Goal: Information Seeking & Learning: Learn about a topic

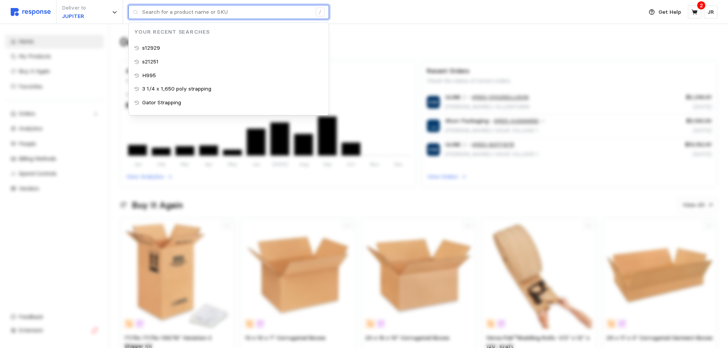
click at [175, 10] on input "text" at bounding box center [226, 12] width 169 height 14
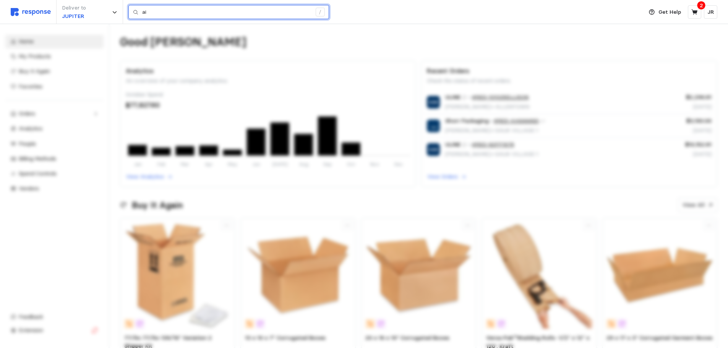
type input "a"
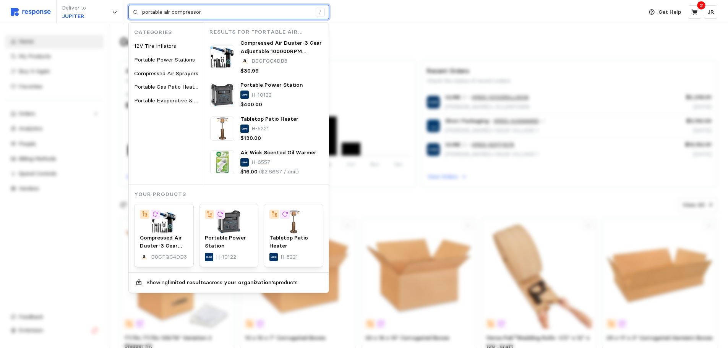
type input "portable air compressor"
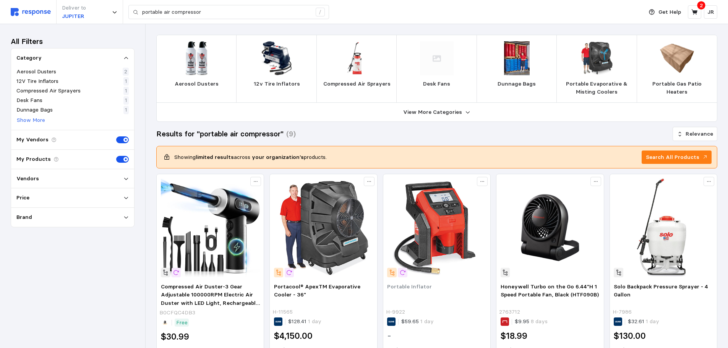
click at [125, 142] on span at bounding box center [125, 140] width 5 height 5
click at [116, 136] on input "checkbox" at bounding box center [116, 136] width 0 height 0
click at [123, 158] on span at bounding box center [125, 159] width 5 height 5
click at [116, 156] on input "checkbox" at bounding box center [116, 156] width 0 height 0
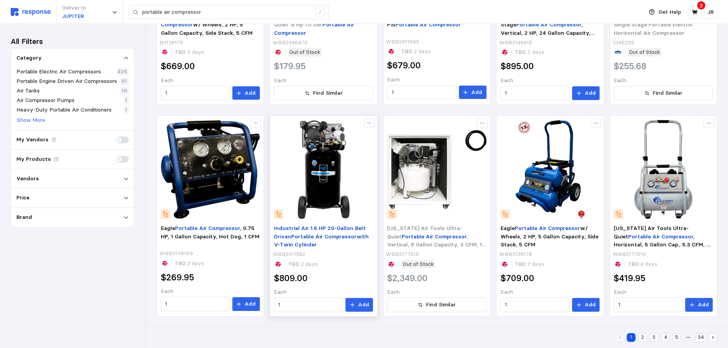
scroll to position [483, 0]
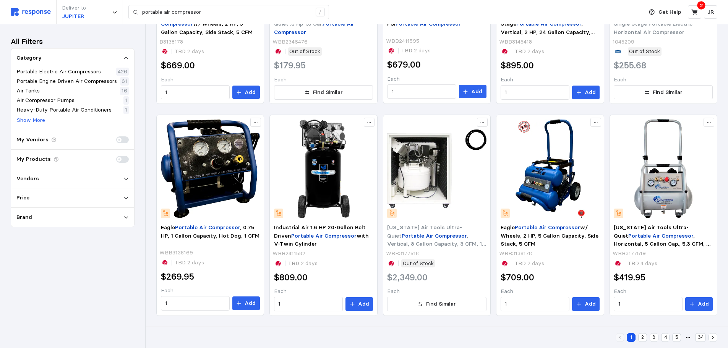
click at [641, 334] on button "2" at bounding box center [642, 337] width 9 height 9
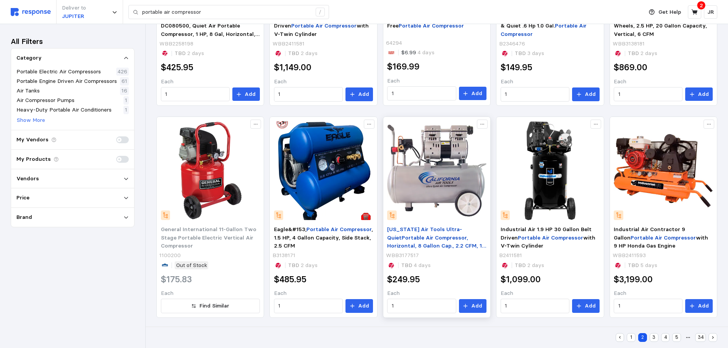
scroll to position [483, 0]
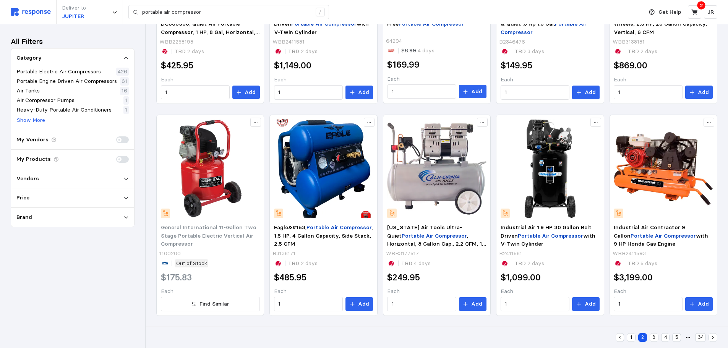
click at [653, 337] on button "3" at bounding box center [654, 337] width 9 height 9
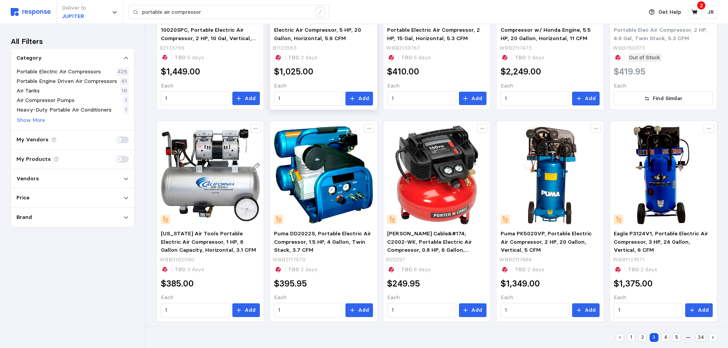
scroll to position [483, 0]
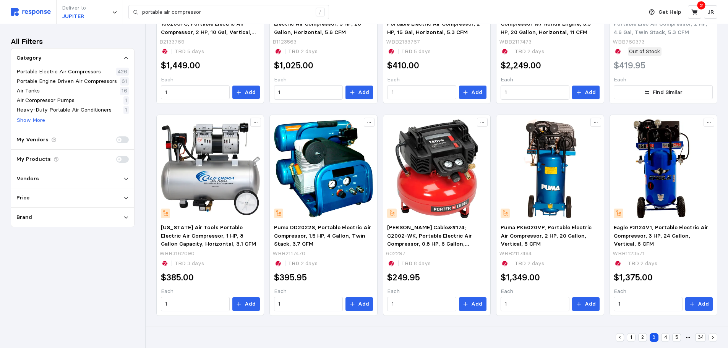
drag, startPoint x: 667, startPoint y: 339, endPoint x: 660, endPoint y: 336, distance: 7.9
click at [667, 338] on button "4" at bounding box center [665, 337] width 9 height 9
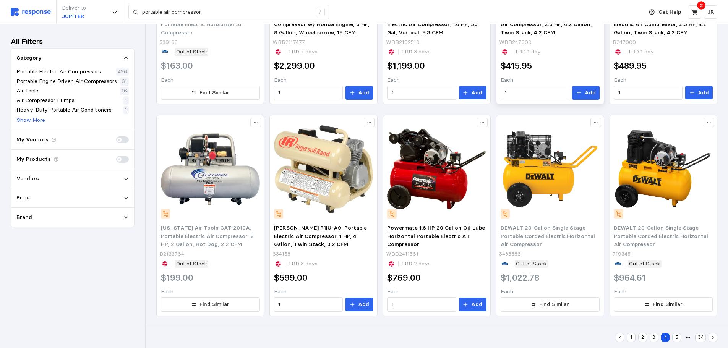
scroll to position [483, 0]
click at [678, 338] on button "5" at bounding box center [676, 337] width 9 height 9
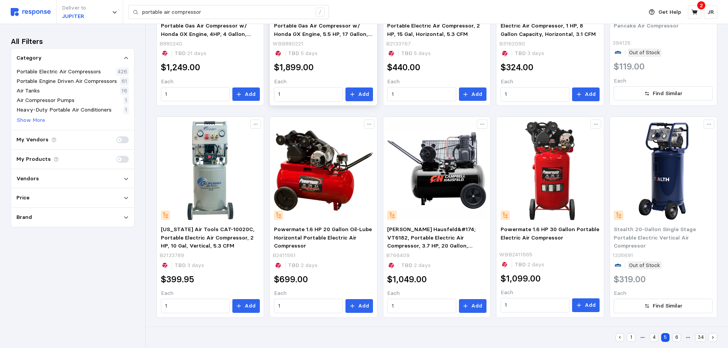
scroll to position [483, 0]
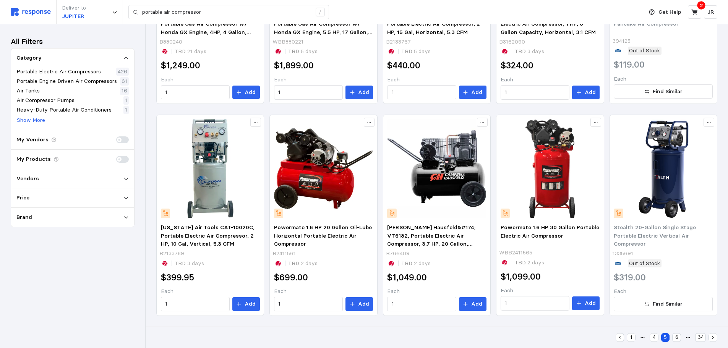
click at [677, 336] on button "6" at bounding box center [676, 337] width 9 height 9
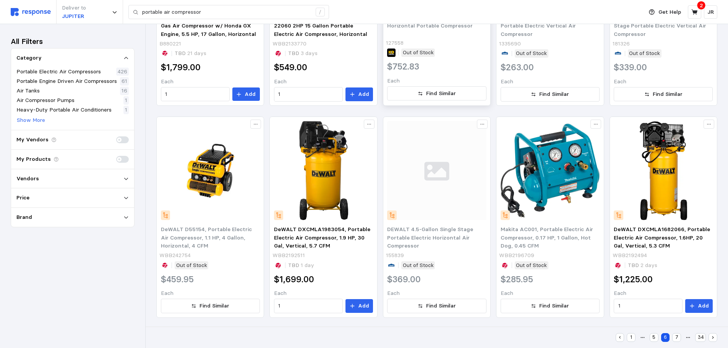
scroll to position [483, 0]
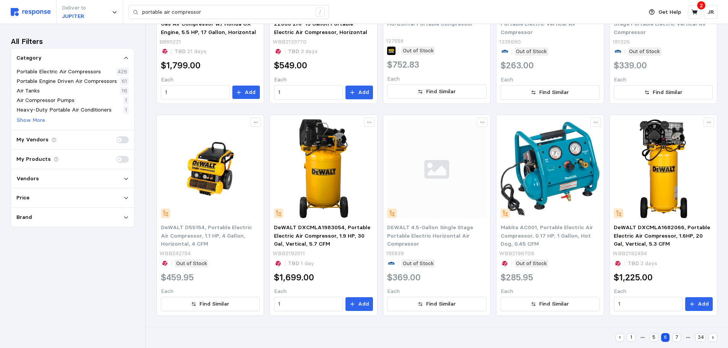
click at [675, 338] on button "7" at bounding box center [676, 337] width 9 height 9
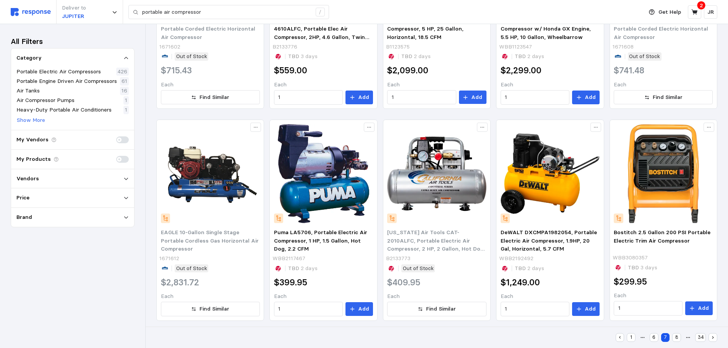
scroll to position [483, 0]
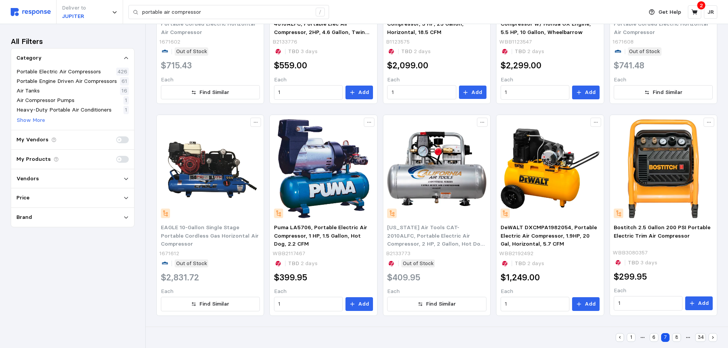
click at [675, 338] on button "8" at bounding box center [676, 337] width 9 height 9
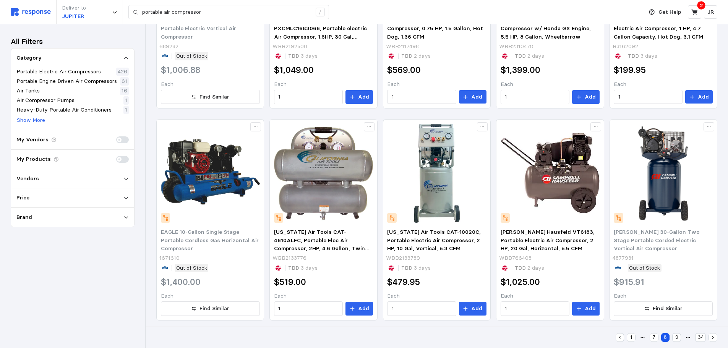
scroll to position [483, 0]
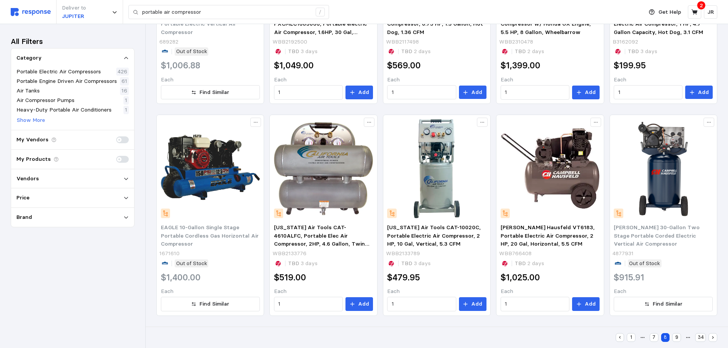
click at [633, 339] on button "1" at bounding box center [631, 337] width 9 height 9
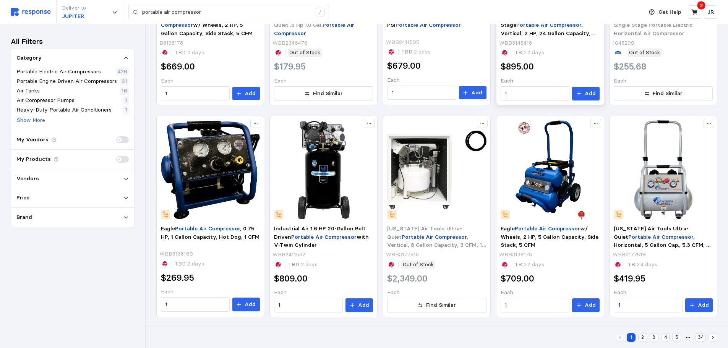
scroll to position [483, 0]
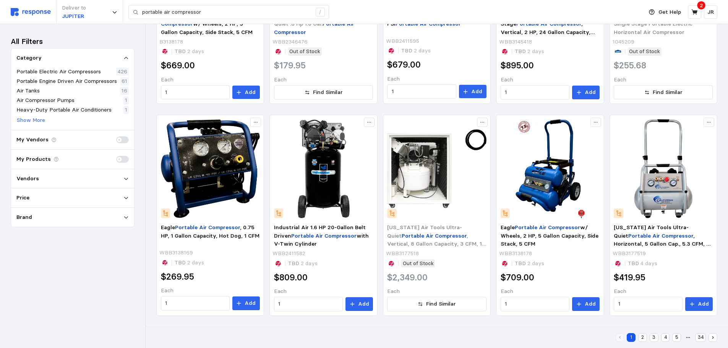
click at [641, 337] on button "2" at bounding box center [642, 337] width 9 height 9
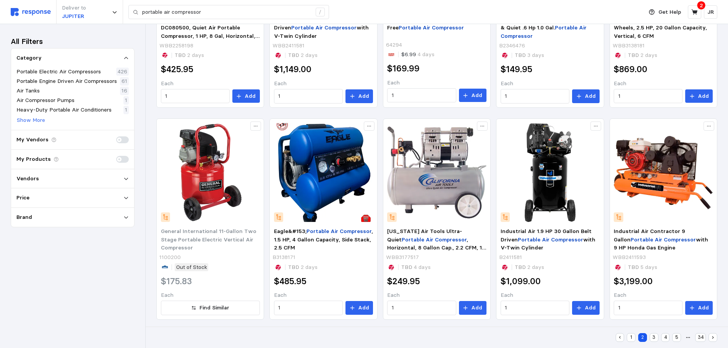
scroll to position [483, 0]
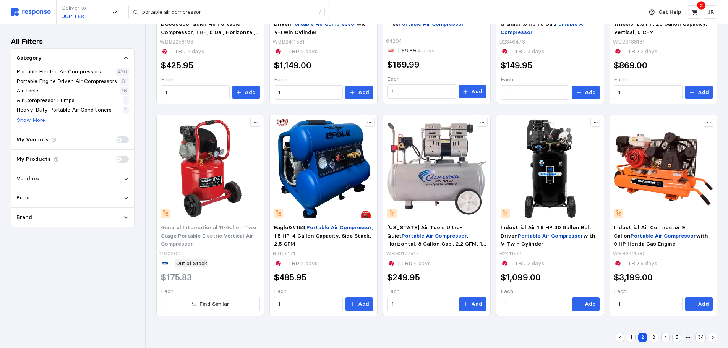
click at [653, 337] on button "3" at bounding box center [654, 337] width 9 height 9
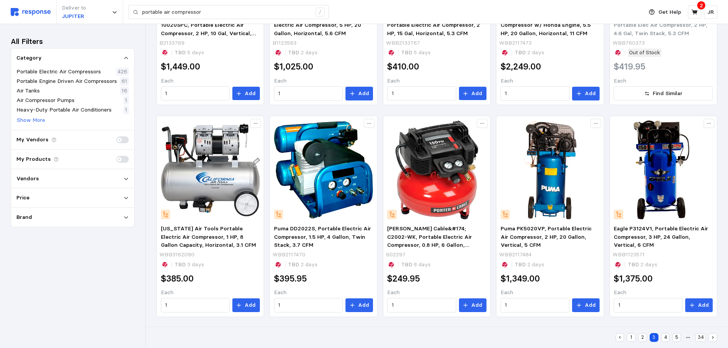
scroll to position [483, 0]
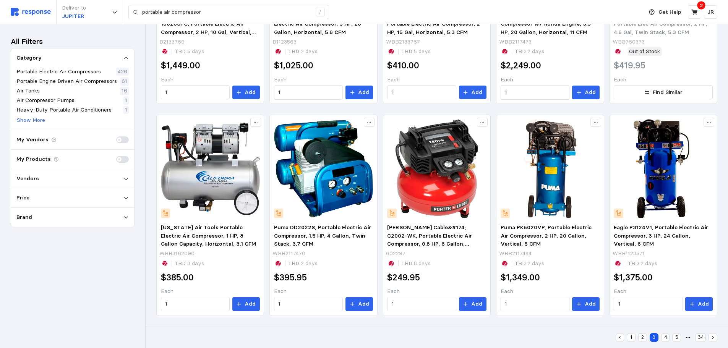
click at [663, 336] on button "4" at bounding box center [665, 337] width 9 height 9
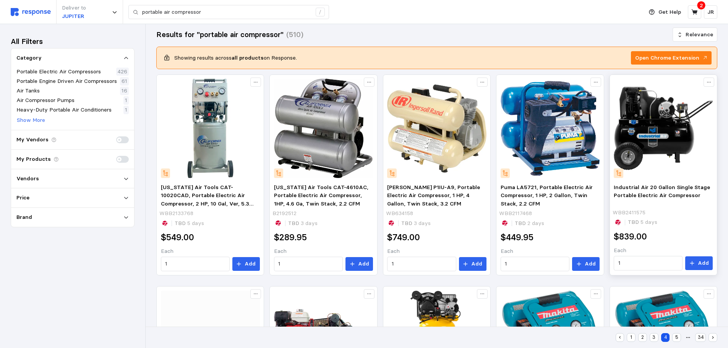
scroll to position [101, 0]
